Goal: Task Accomplishment & Management: Use online tool/utility

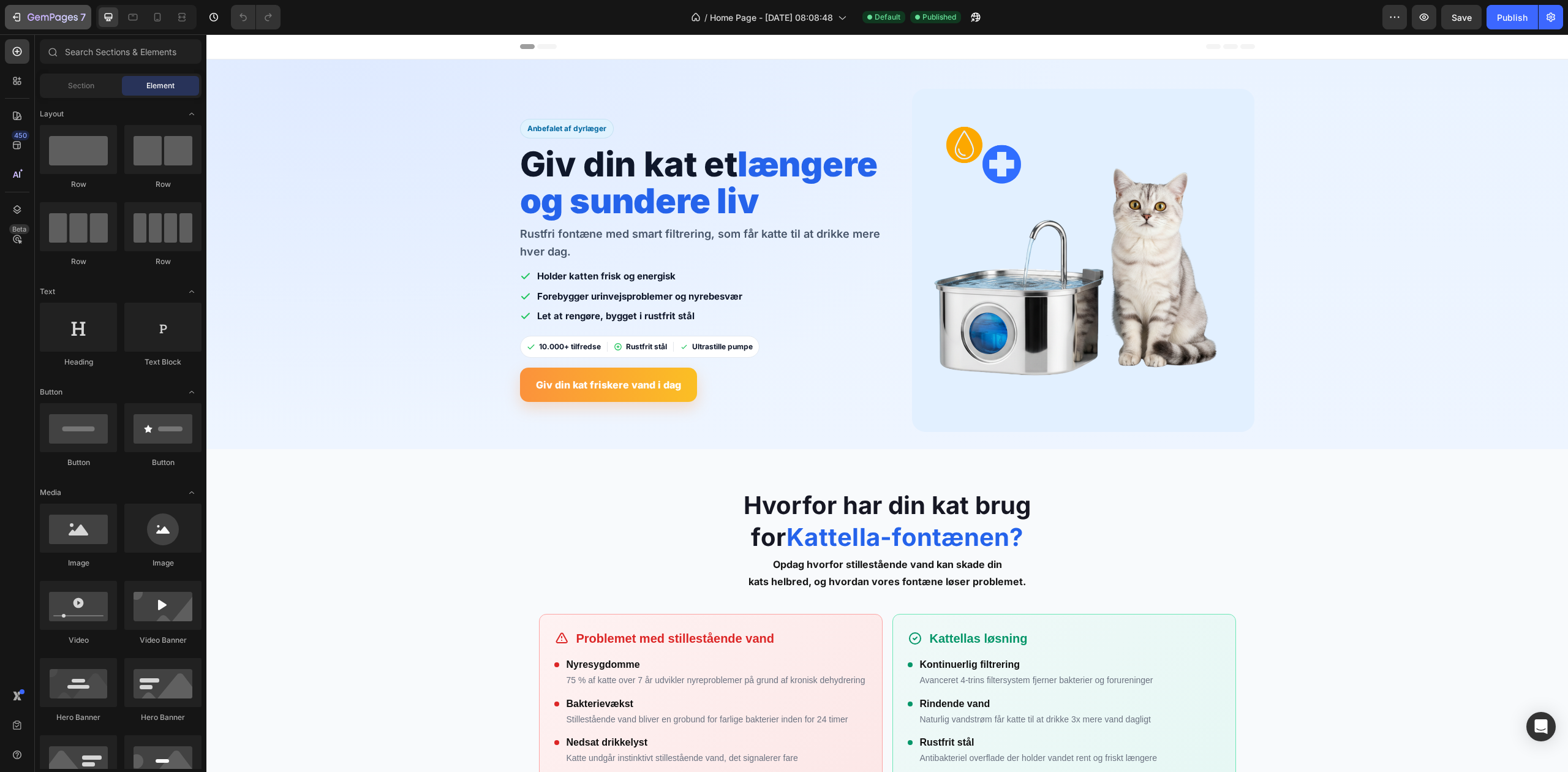
click at [16, 22] on icon "button" at bounding box center [17, 17] width 12 height 12
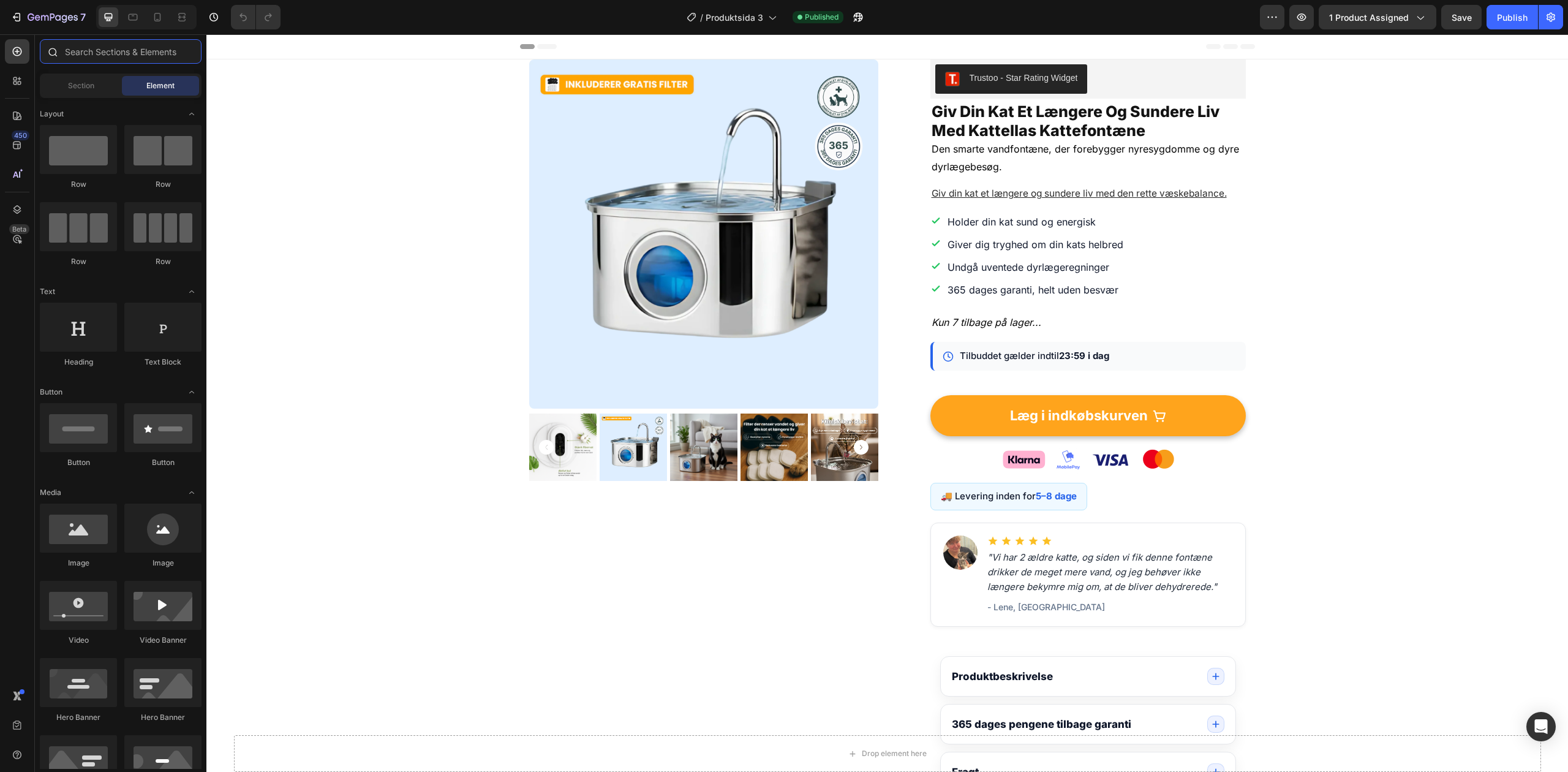
click at [98, 52] on input "text" at bounding box center [121, 51] width 162 height 24
type input "v"
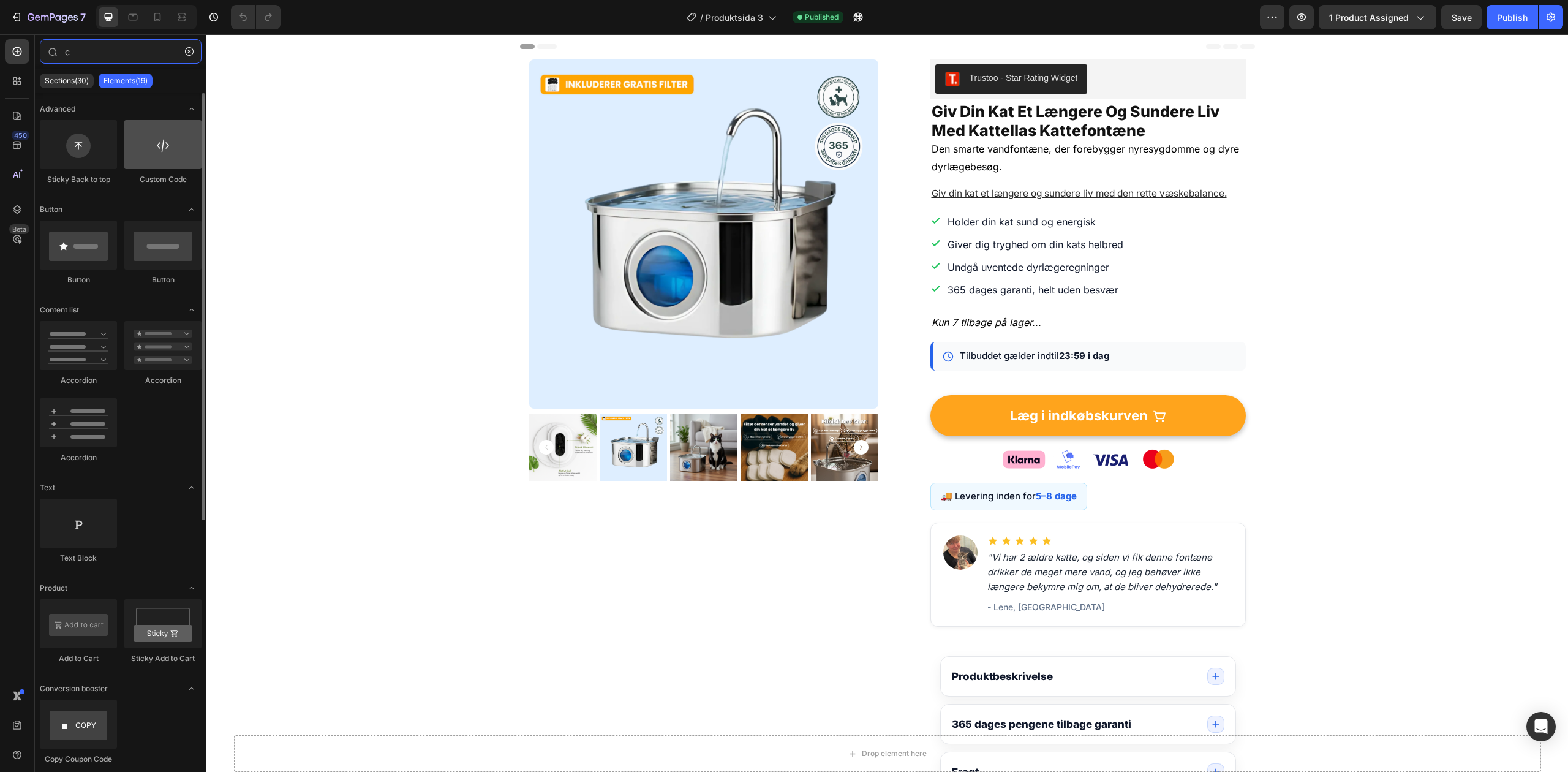
type input "c"
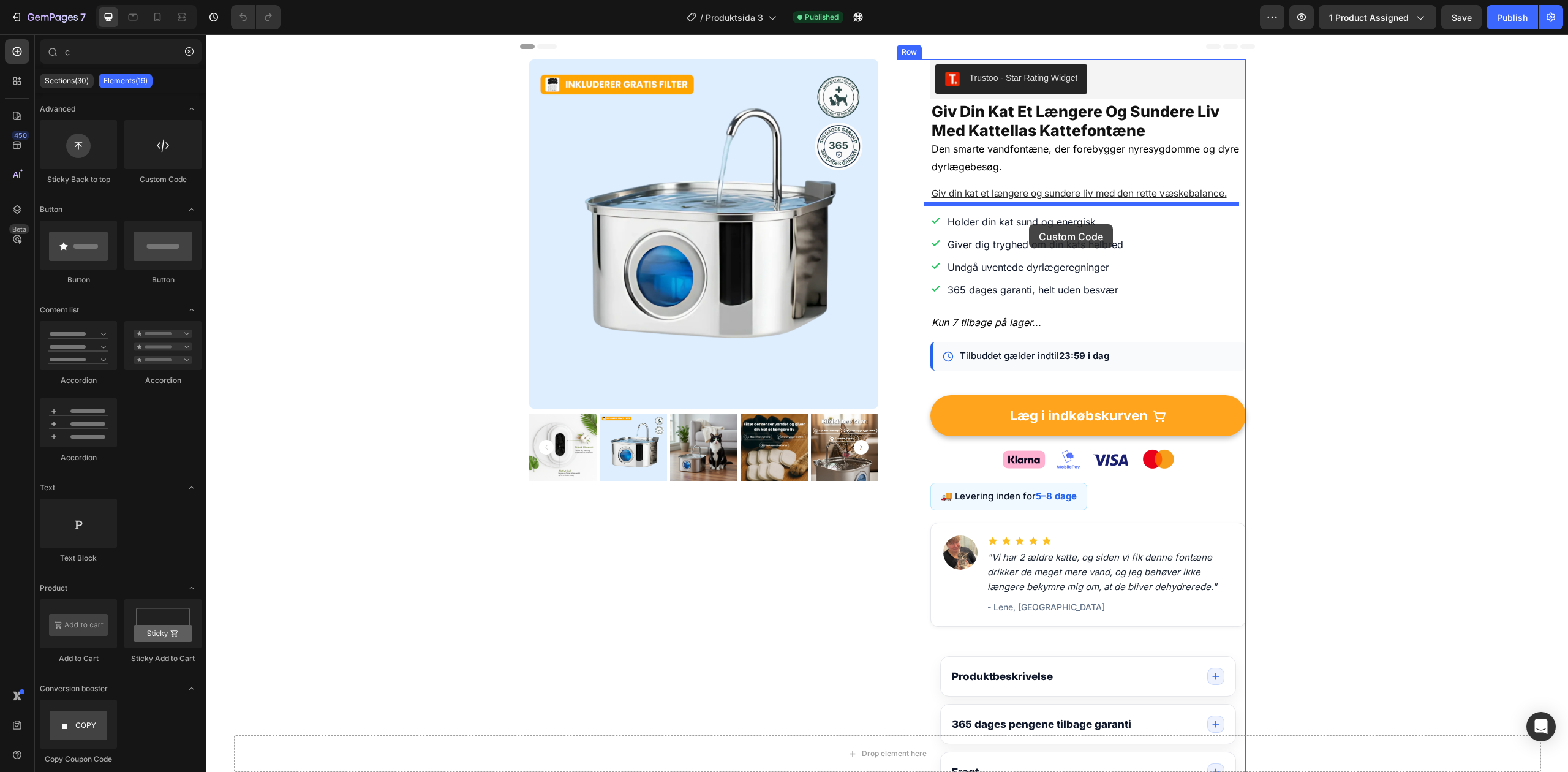
drag, startPoint x: 391, startPoint y: 187, endPoint x: 1029, endPoint y: 224, distance: 639.1
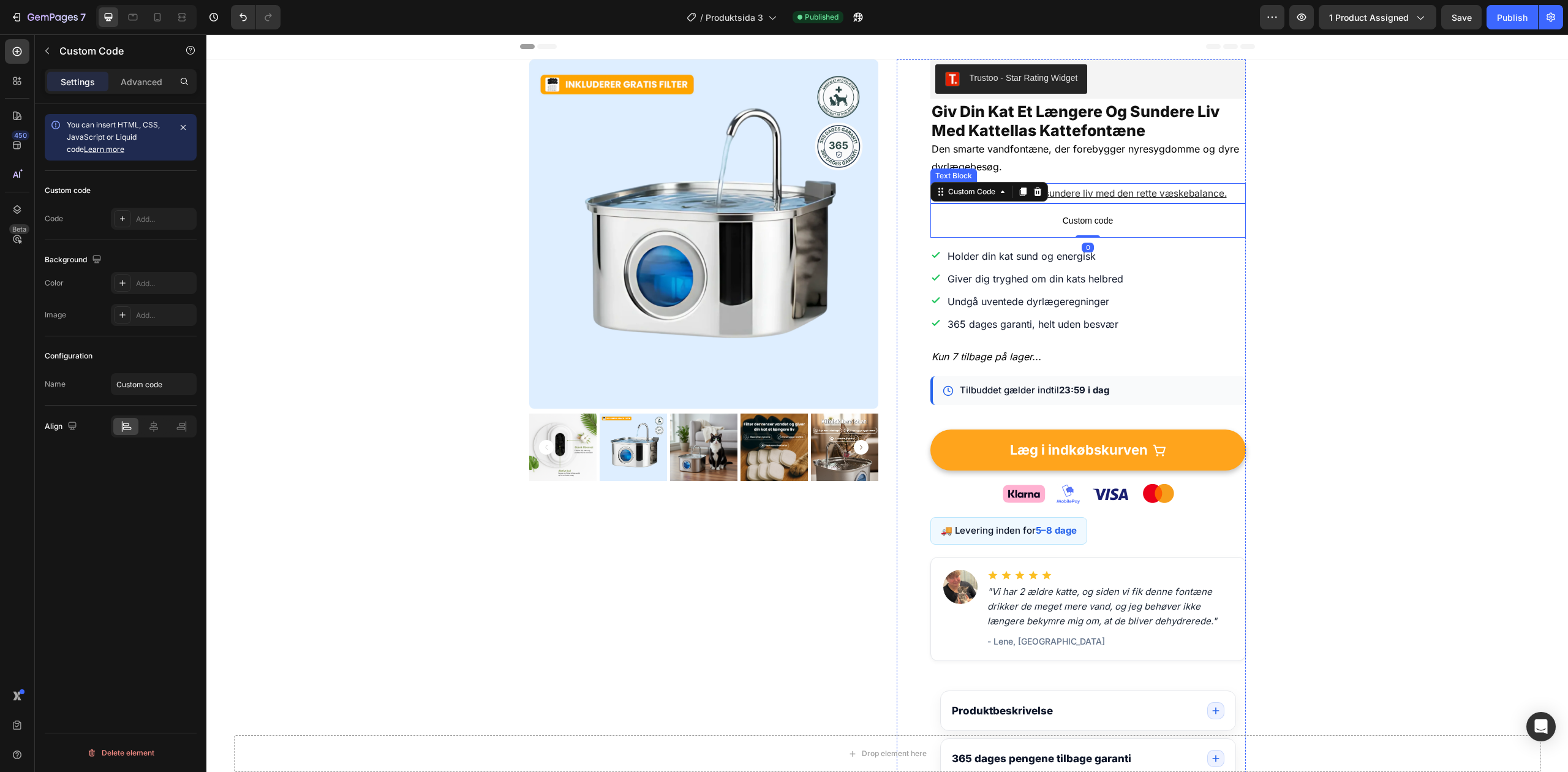
click at [1124, 192] on u "Giv din kat et længere og sundere liv med den rette væskebalance." at bounding box center [1079, 193] width 296 height 12
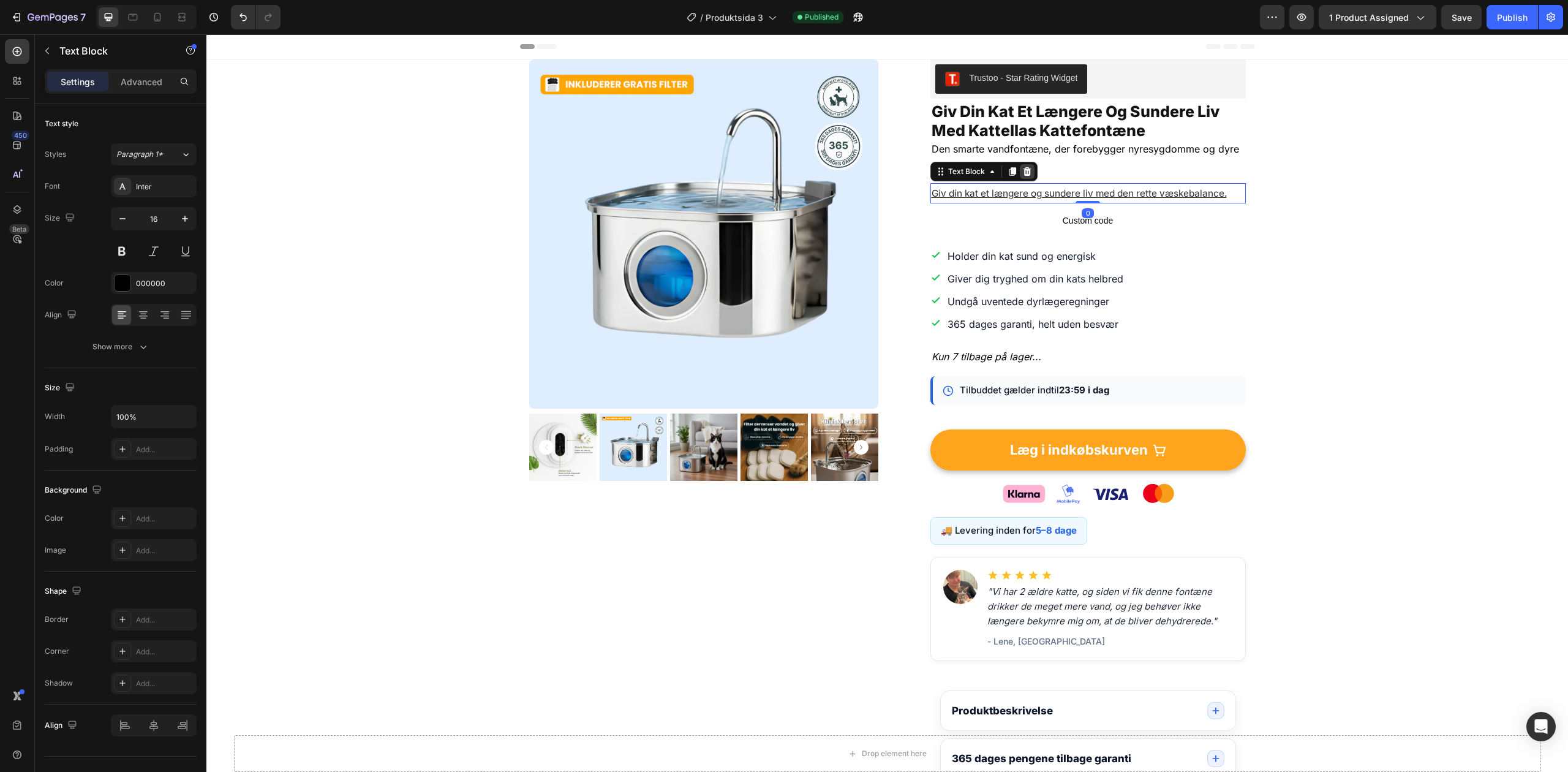
click at [1023, 167] on icon at bounding box center [1028, 172] width 10 height 10
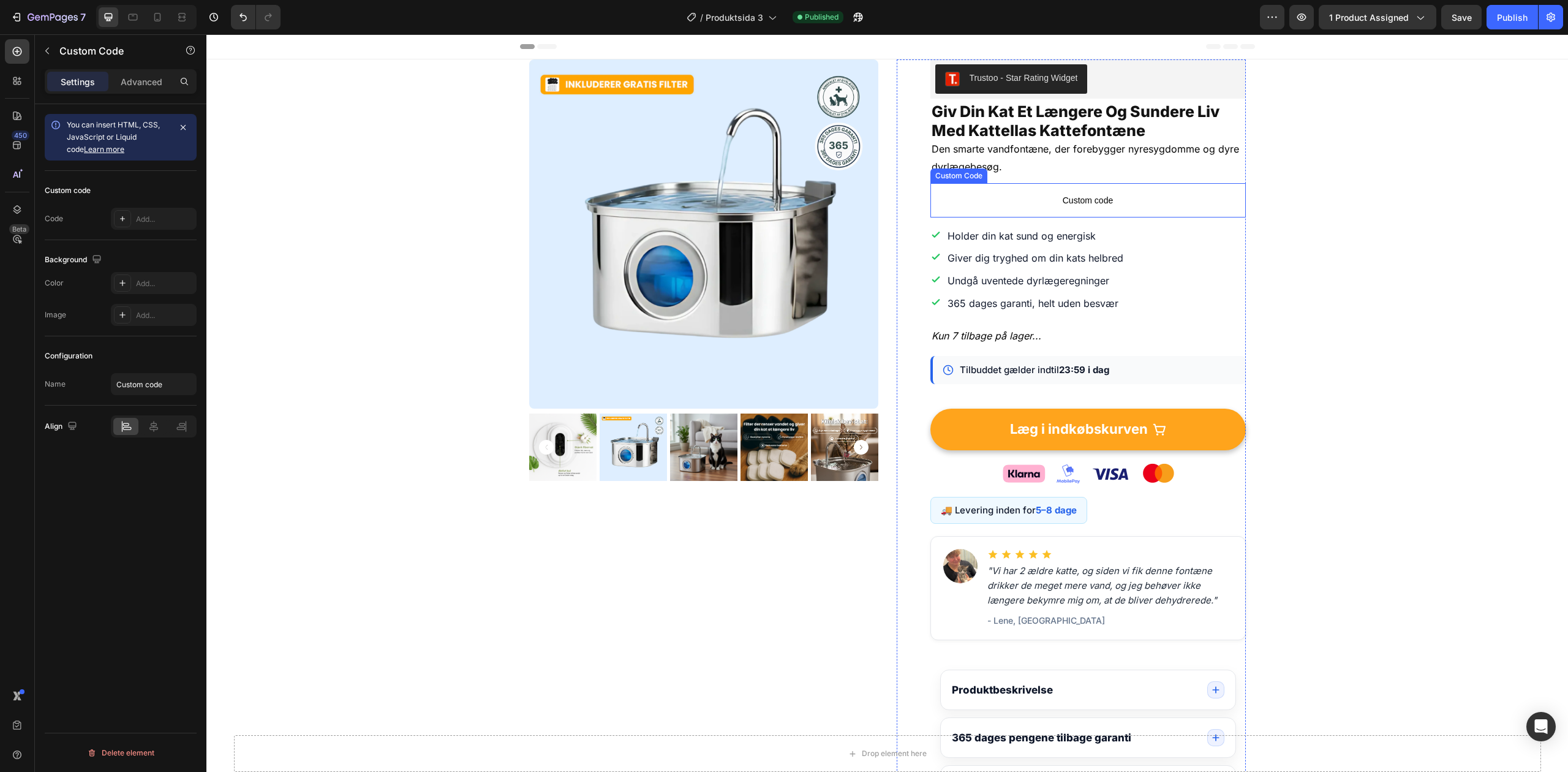
click at [1056, 203] on span "Custom code" at bounding box center [1088, 201] width 316 height 15
click at [164, 217] on div "Add..." at bounding box center [164, 219] width 57 height 11
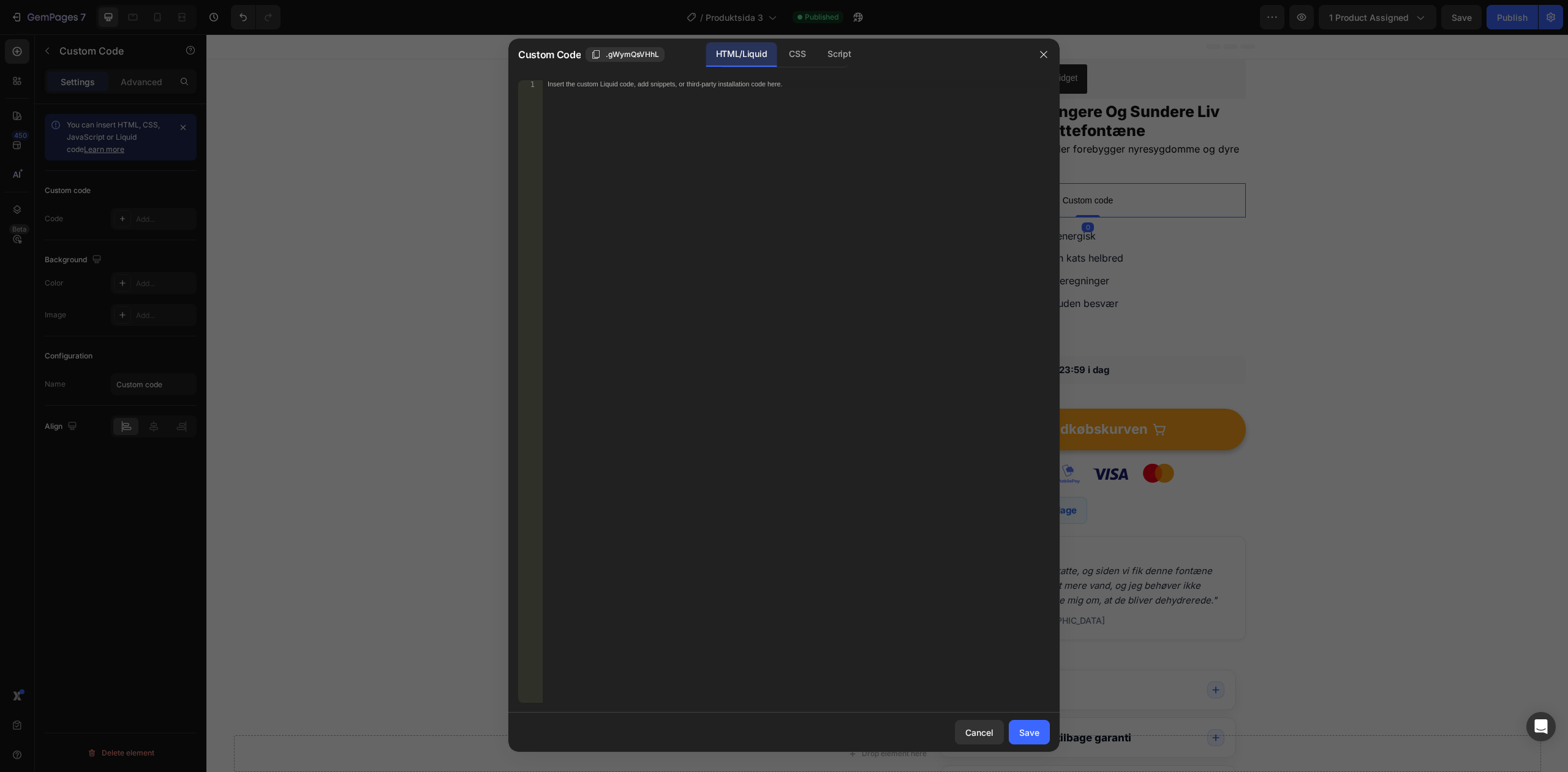
click at [625, 170] on div "Insert the custom Liquid code, add snippets, or third-party installation code h…" at bounding box center [796, 399] width 507 height 638
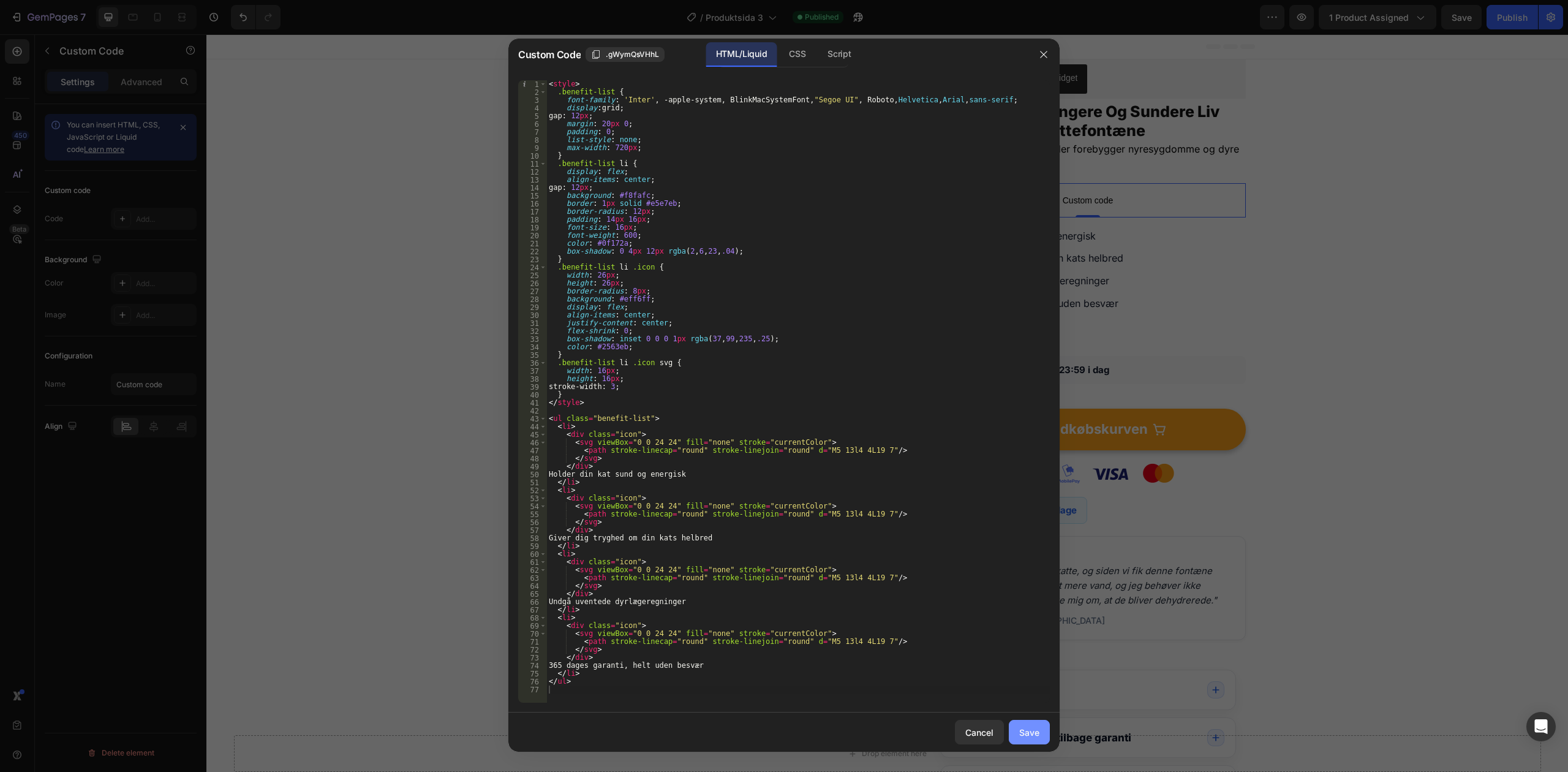
click at [1038, 731] on div "Save" at bounding box center [1029, 732] width 20 height 12
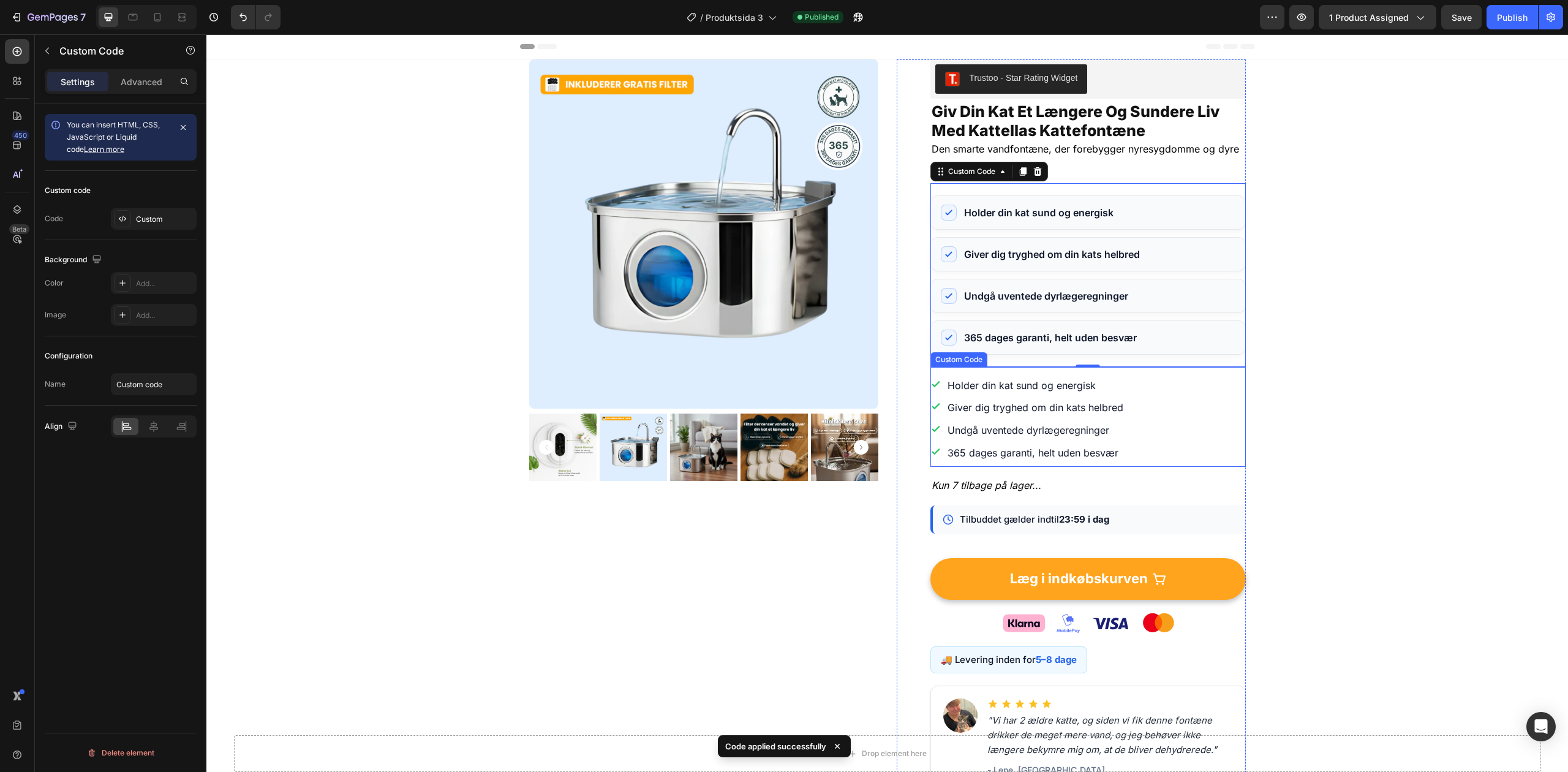
click at [1085, 434] on li "Undgå uventede dyrlægeregninger" at bounding box center [1088, 430] width 316 height 17
click at [1034, 356] on icon at bounding box center [1038, 355] width 8 height 8
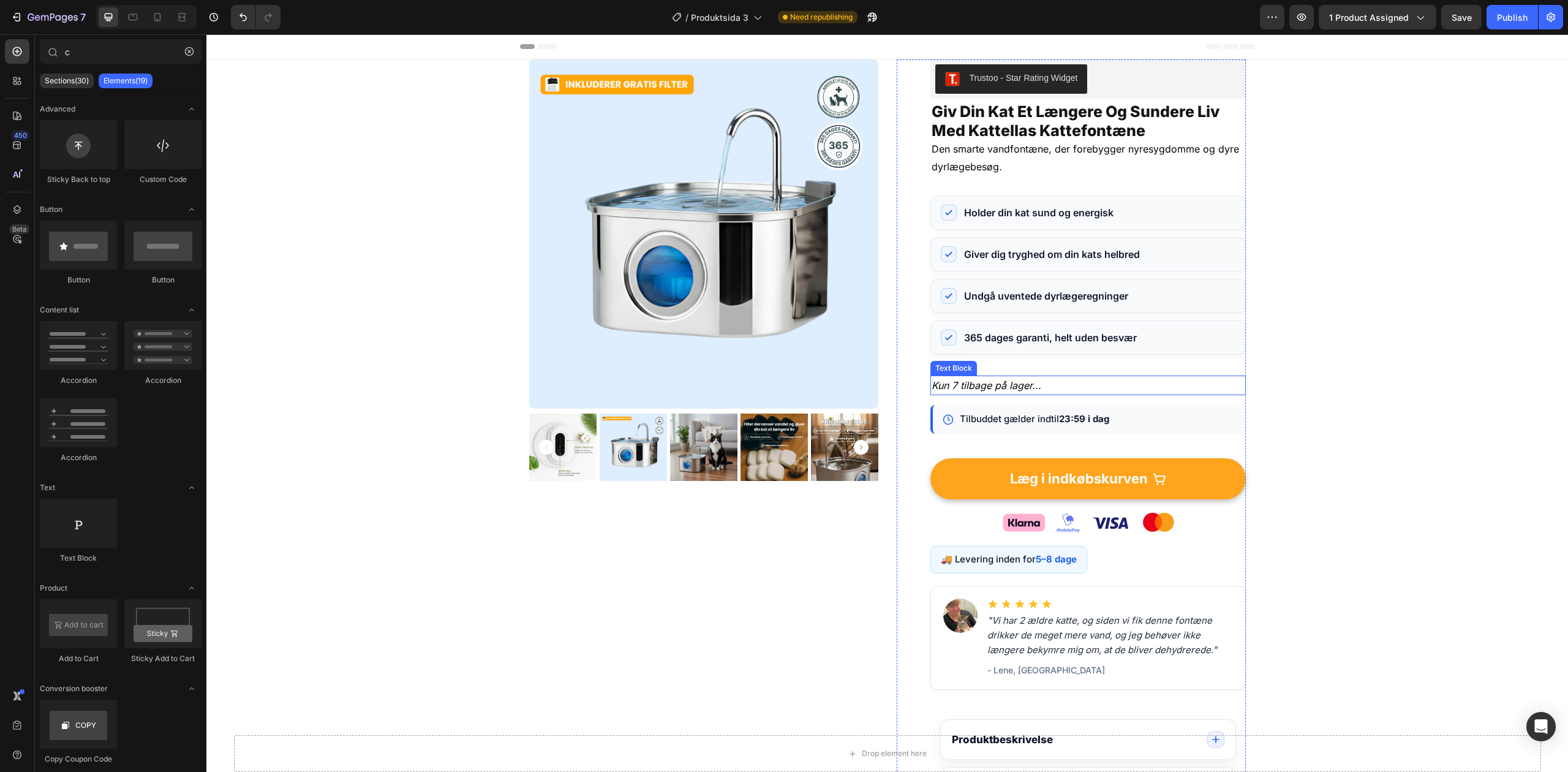
click at [1034, 388] on p "Kun 7 tilbage på lager..." at bounding box center [1088, 385] width 313 height 17
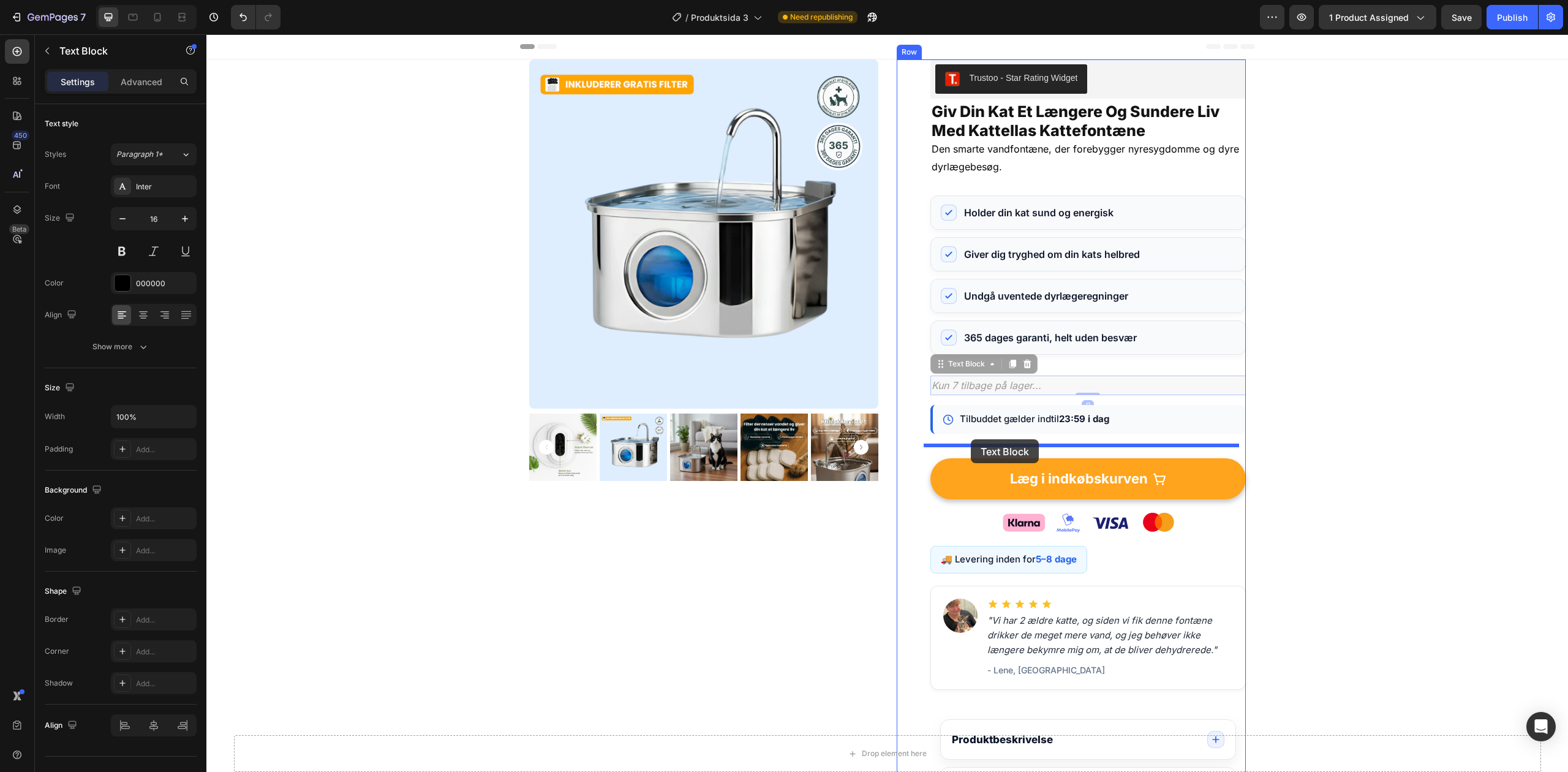
drag, startPoint x: 939, startPoint y: 366, endPoint x: 971, endPoint y: 439, distance: 79.7
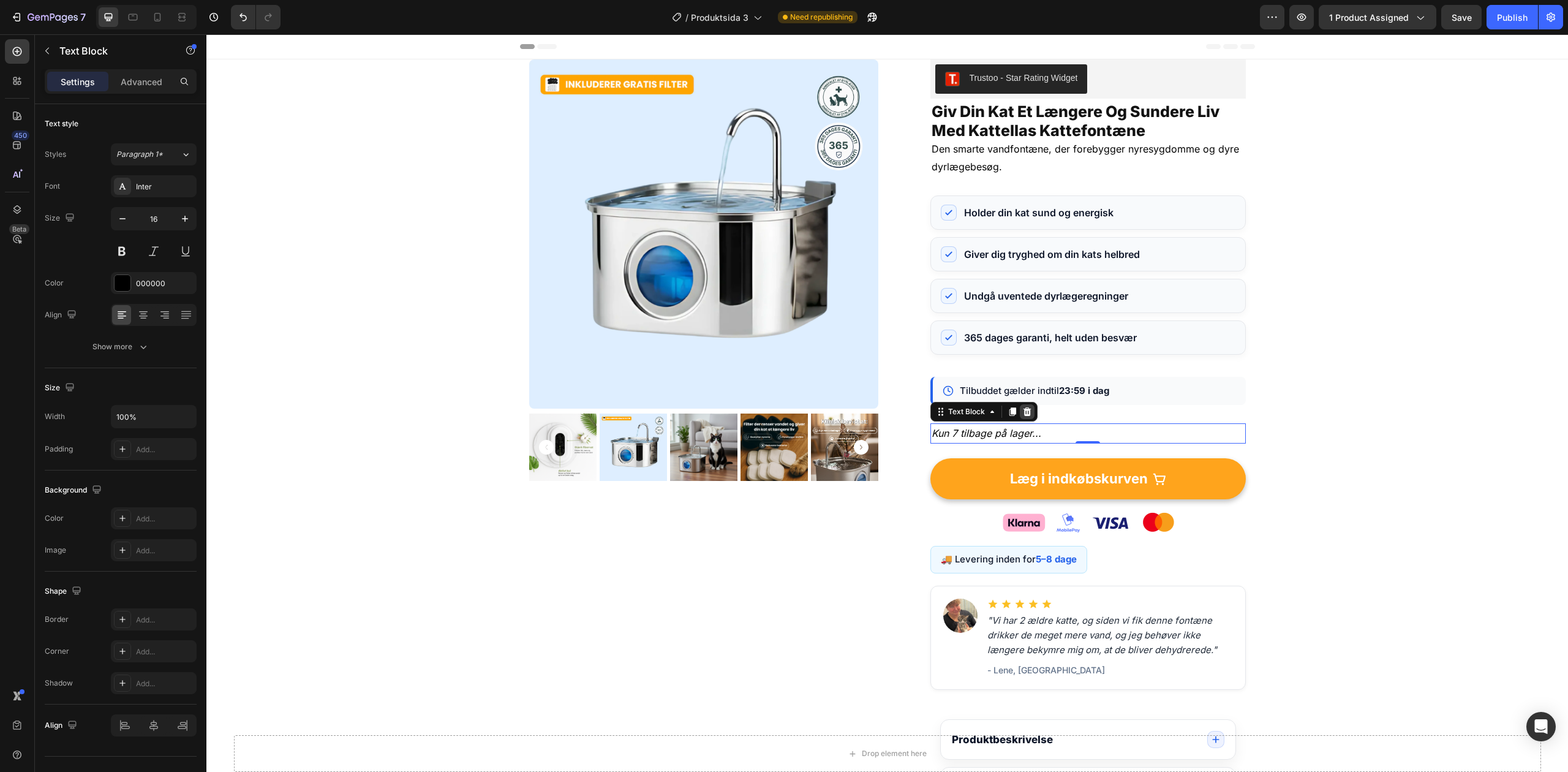
click at [1023, 412] on icon at bounding box center [1027, 411] width 8 height 8
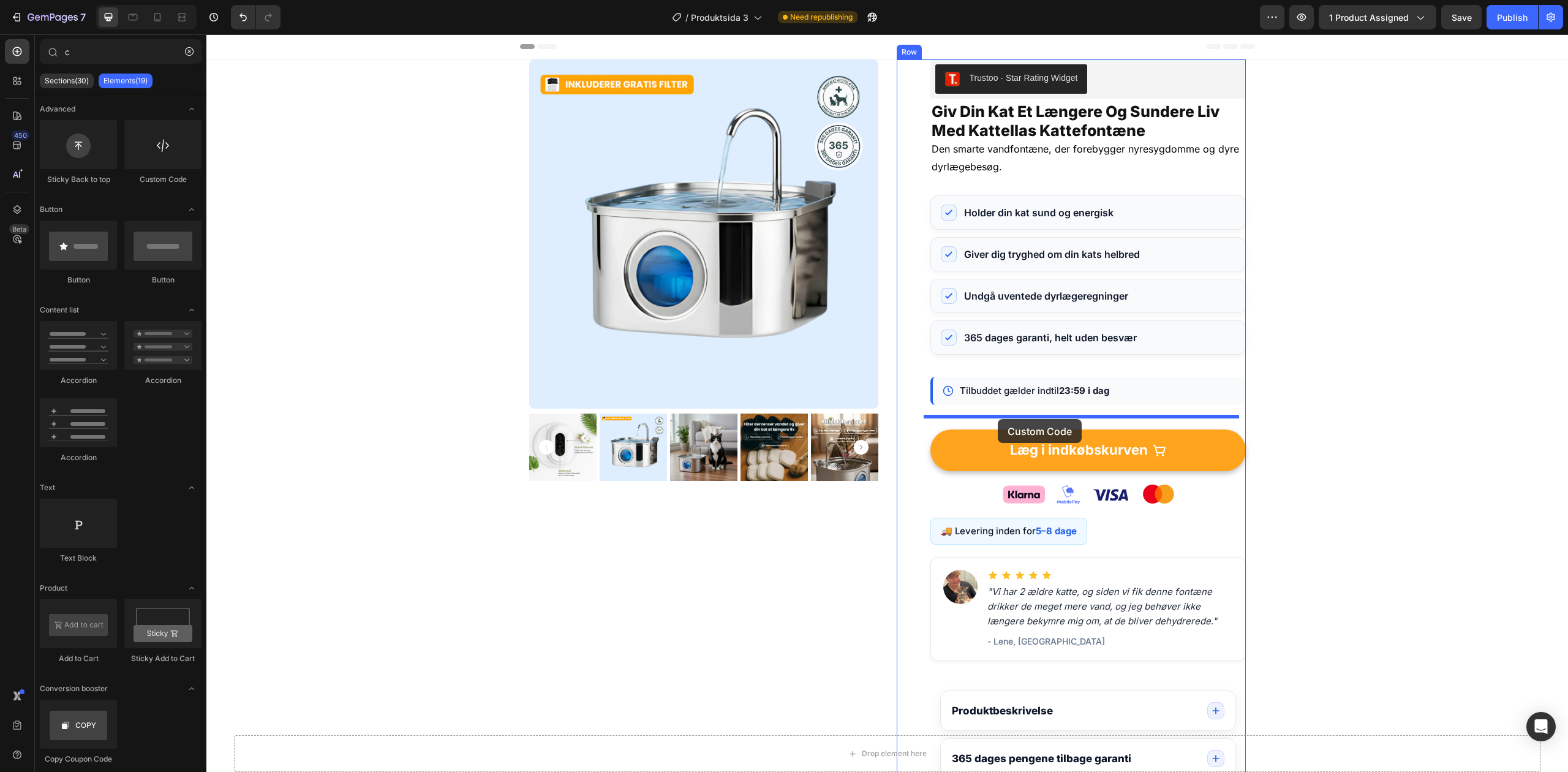
drag, startPoint x: 374, startPoint y: 202, endPoint x: 998, endPoint y: 419, distance: 660.7
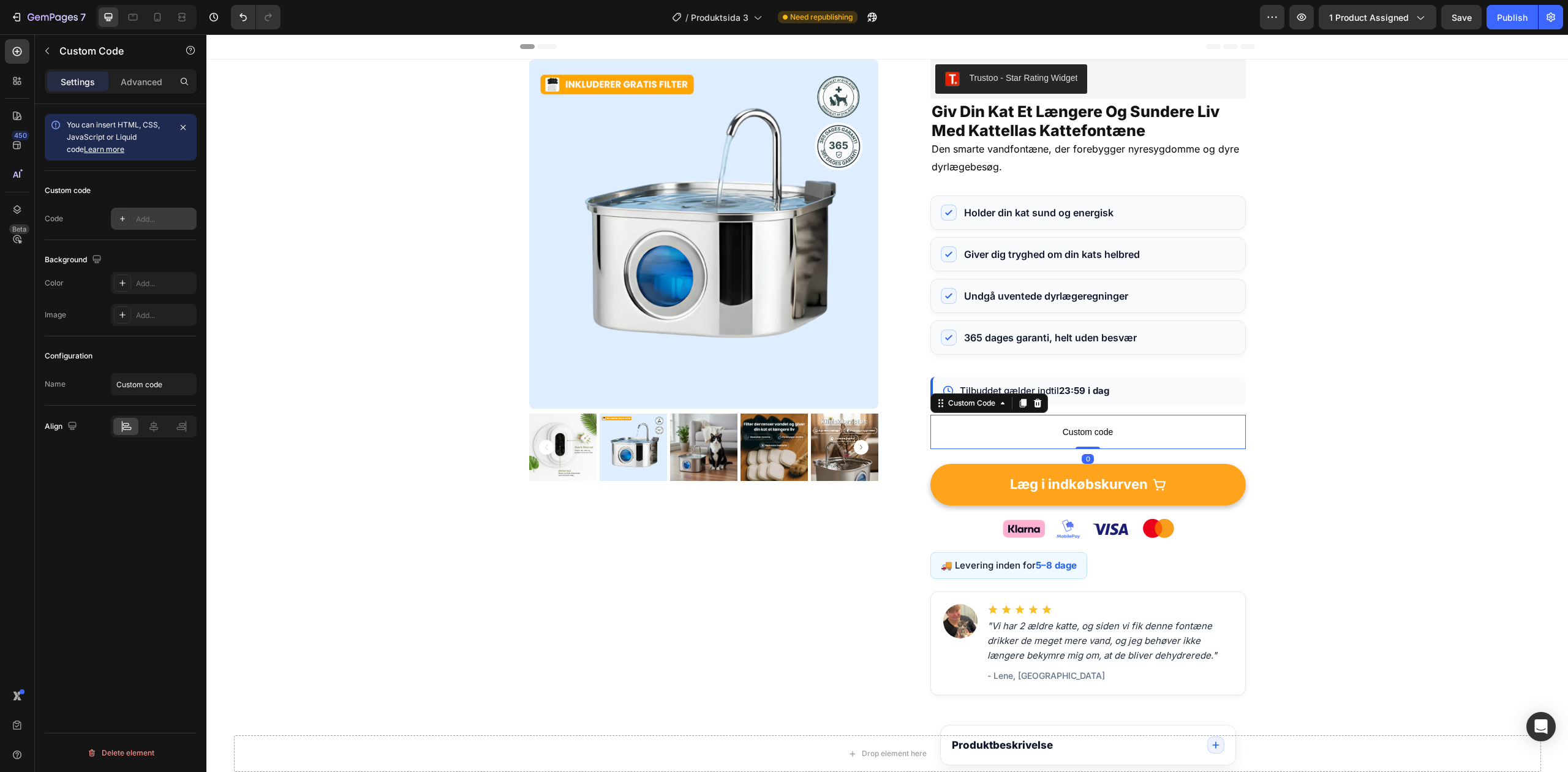
click at [164, 228] on div "Add..." at bounding box center [153, 218] width 86 height 22
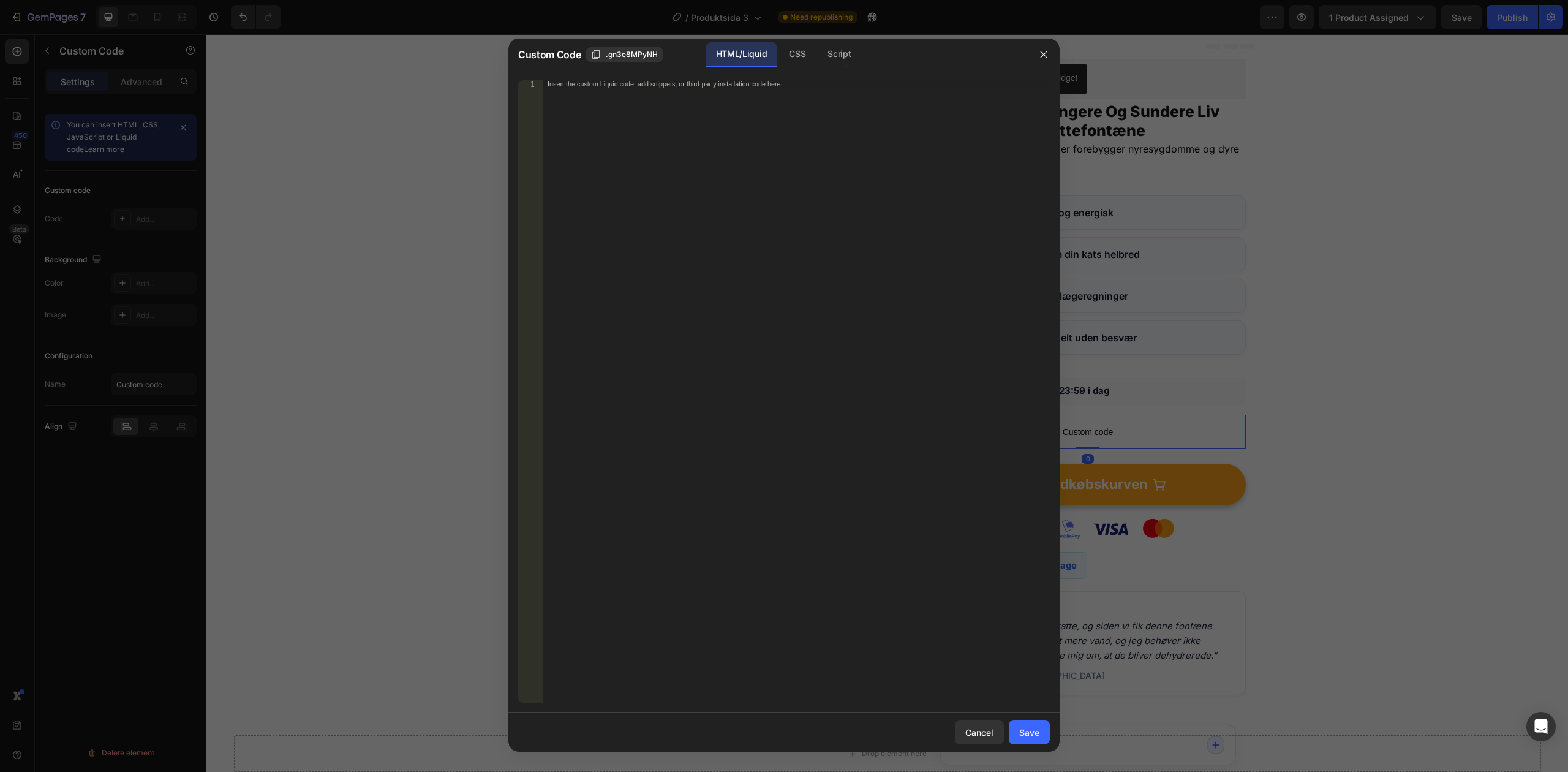
click at [655, 202] on div "Insert the custom Liquid code, add snippets, or third-party installation code h…" at bounding box center [796, 399] width 507 height 638
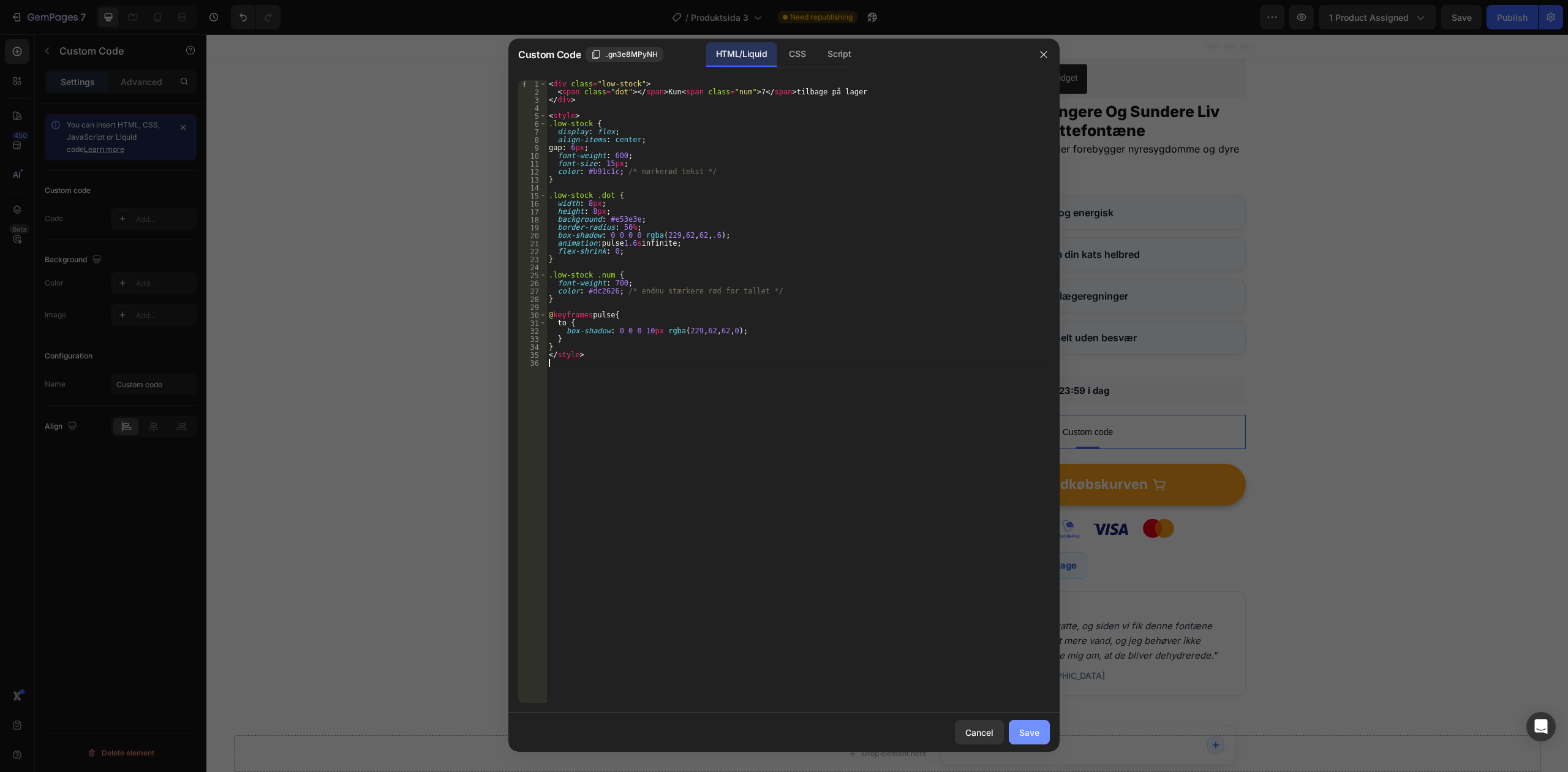
click at [1038, 729] on div "Save" at bounding box center [1029, 732] width 20 height 12
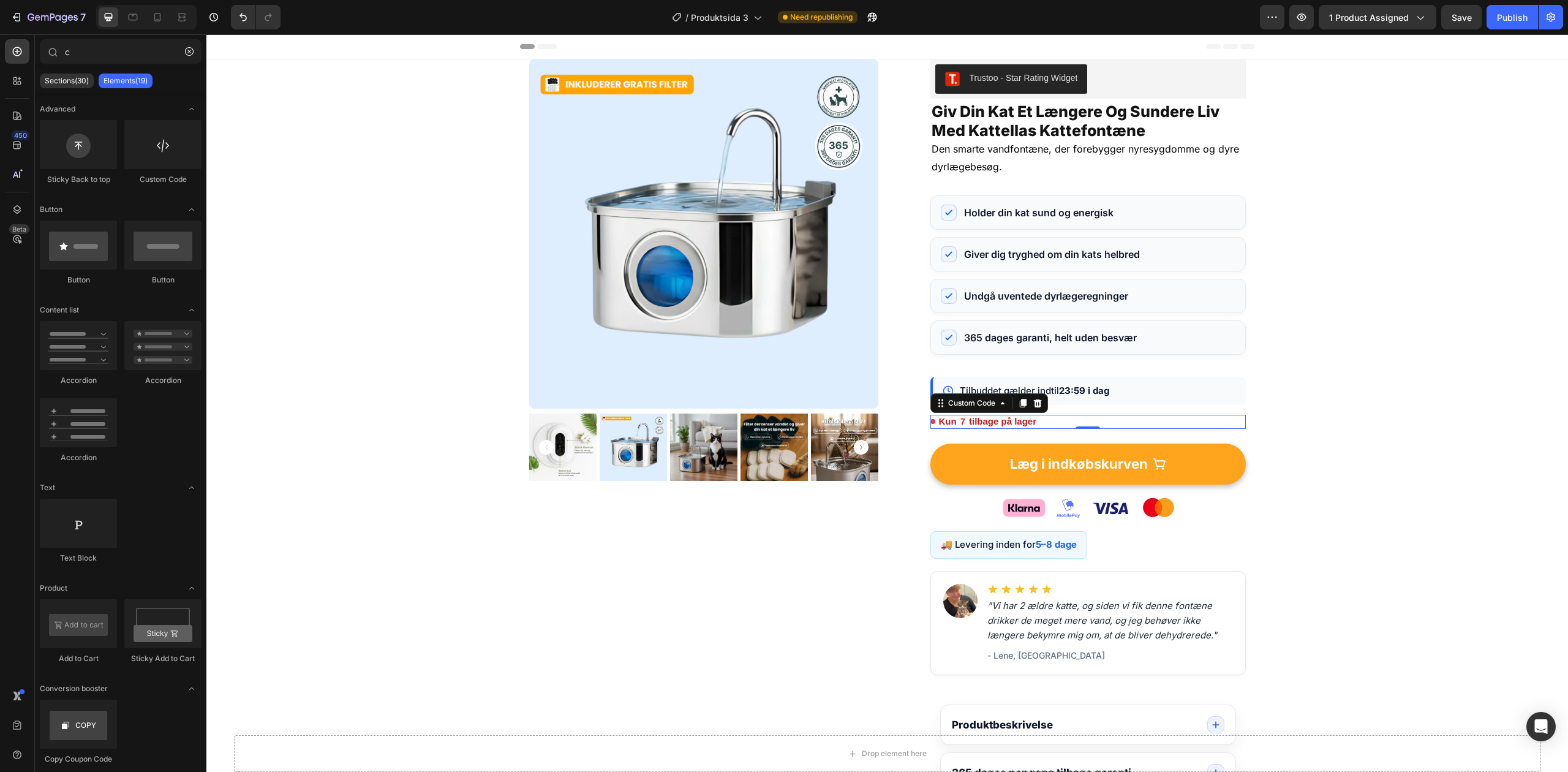
click at [948, 427] on div "Kun 7 tilbage på lager" at bounding box center [1088, 421] width 316 height 14
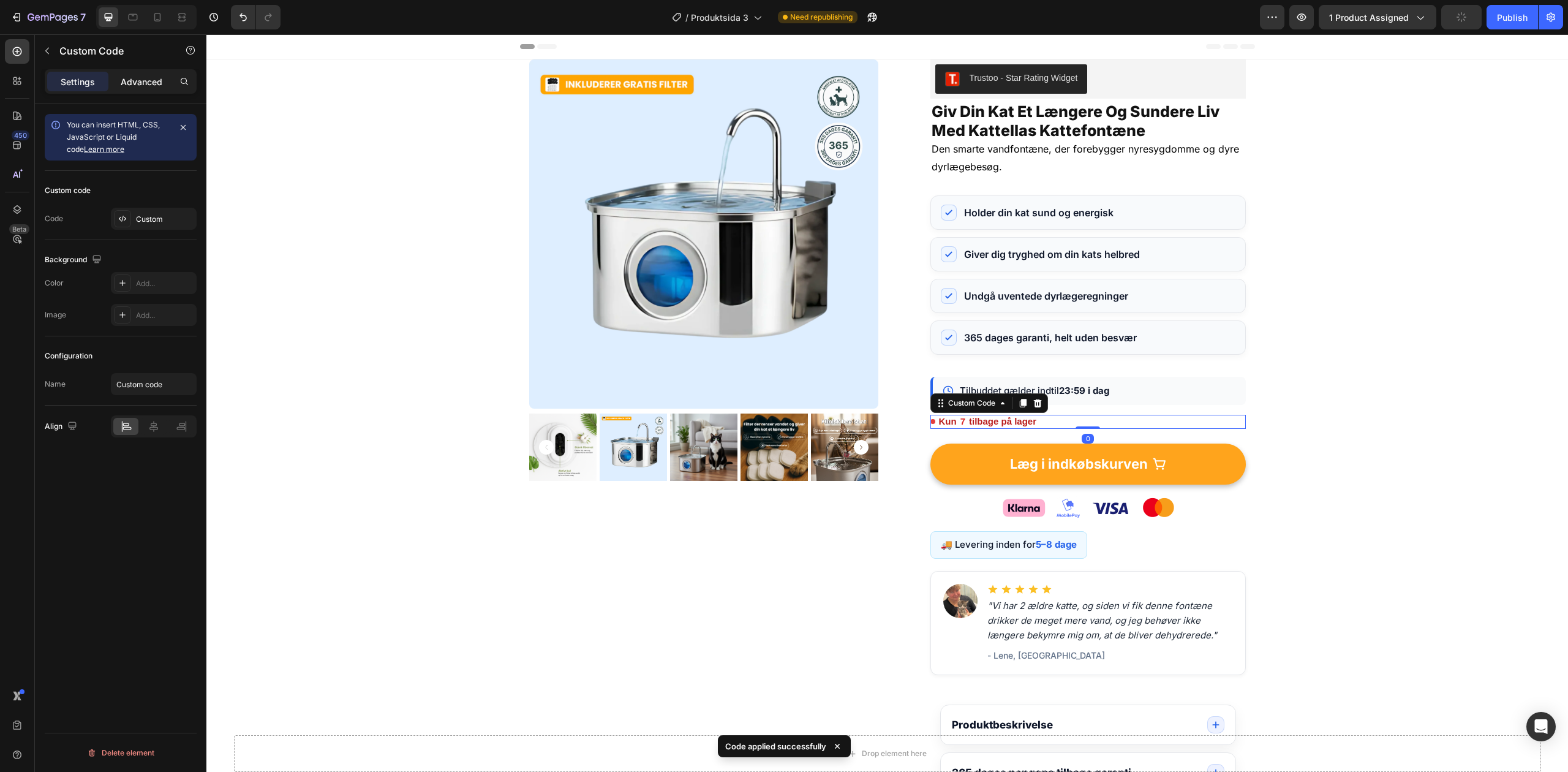
click at [149, 74] on div "Advanced" at bounding box center [142, 82] width 62 height 20
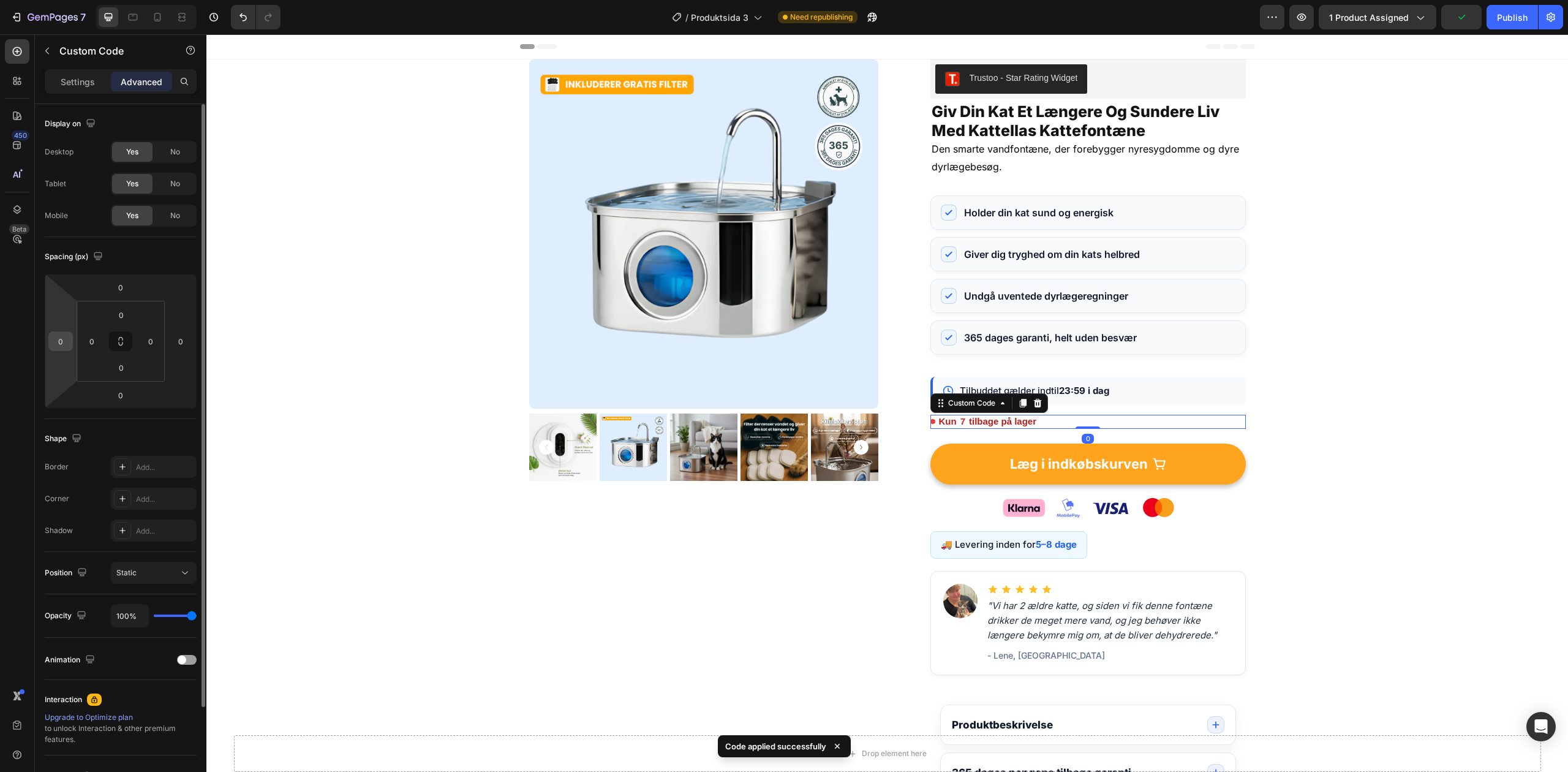
click at [62, 348] on input "0" at bounding box center [61, 341] width 18 height 18
type input "5"
click at [77, 226] on div "Mobile Yes No" at bounding box center [121, 216] width 152 height 22
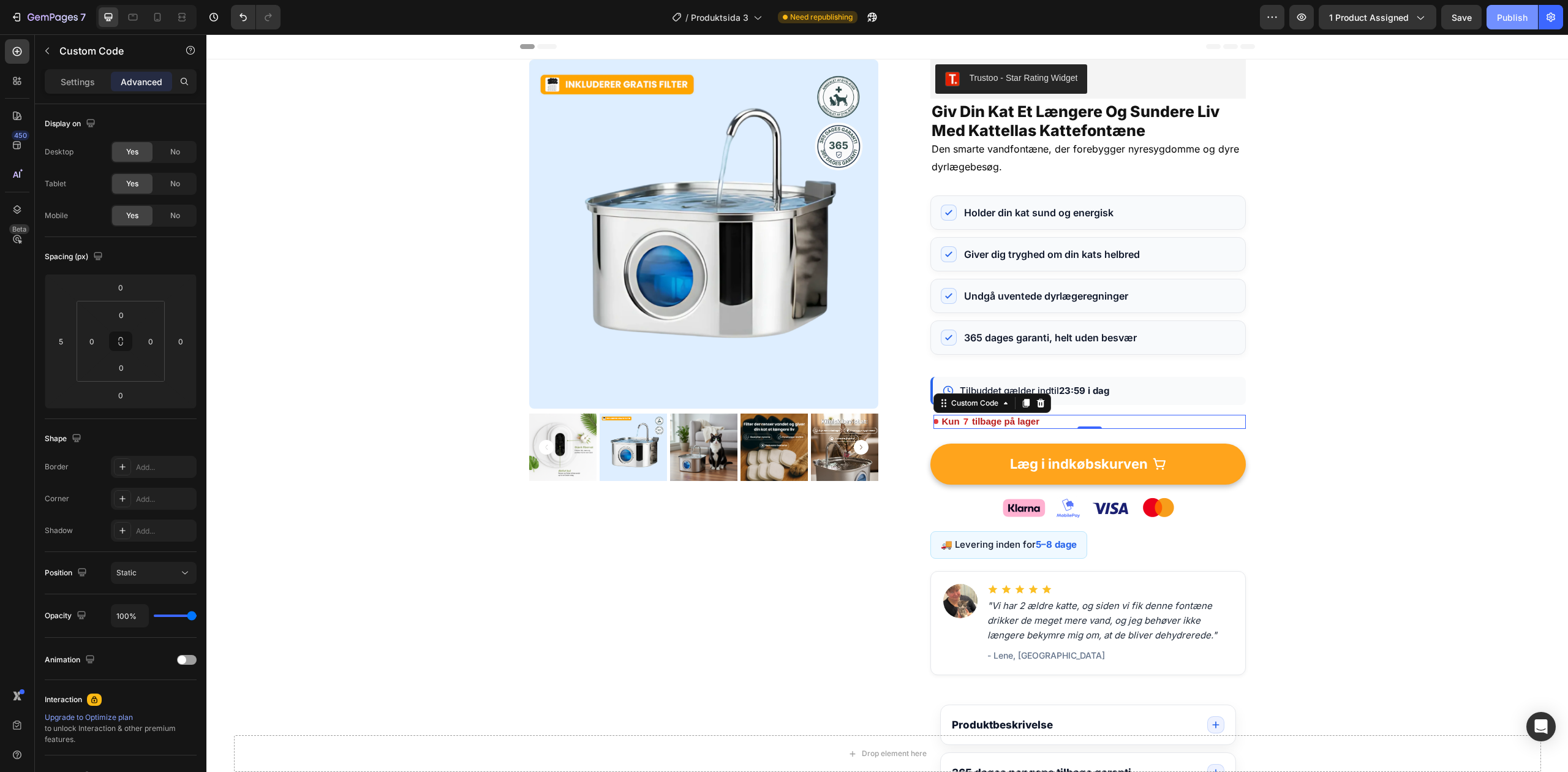
click at [1502, 12] on div "Publish" at bounding box center [1512, 17] width 31 height 12
